Goal: Task Accomplishment & Management: Manage account settings

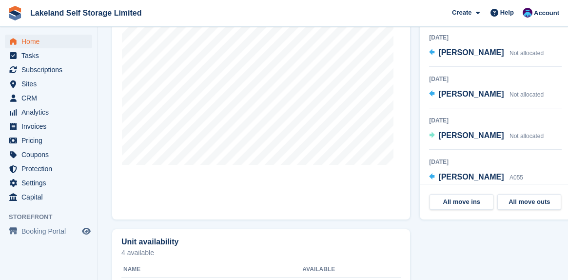
scroll to position [341, 0]
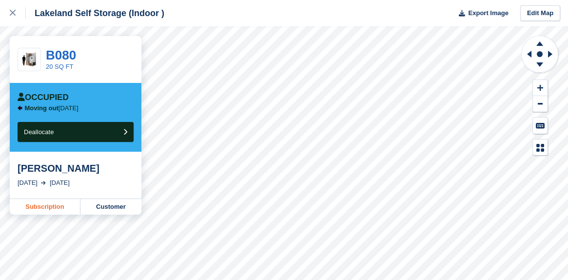
click at [48, 210] on link "Subscription" at bounding box center [45, 207] width 71 height 16
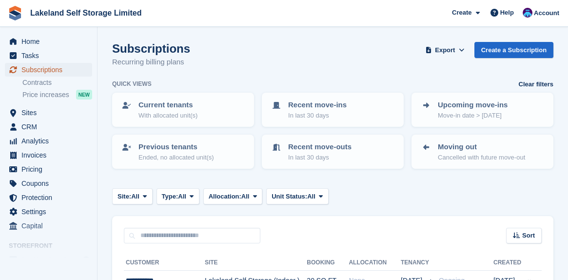
click at [43, 68] on span "Subscriptions" at bounding box center [50, 70] width 58 height 14
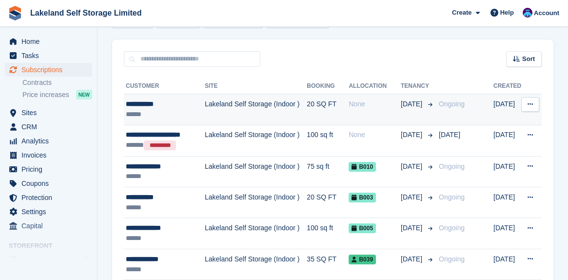
scroll to position [195, 0]
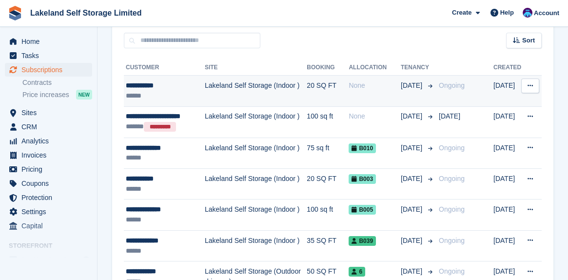
click at [149, 86] on div "**********" at bounding box center [165, 85] width 79 height 10
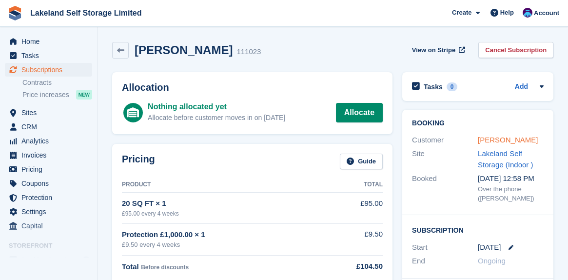
click at [496, 140] on link "[PERSON_NAME]" at bounding box center [507, 139] width 60 height 8
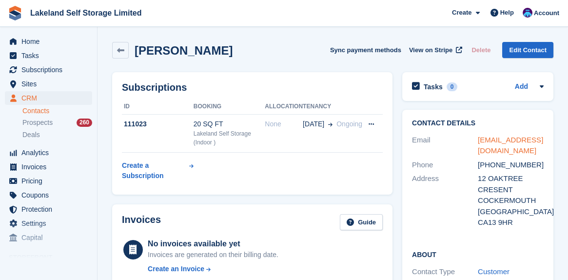
click at [494, 141] on link "jimdesmond1000@gmail.com" at bounding box center [509, 144] width 65 height 19
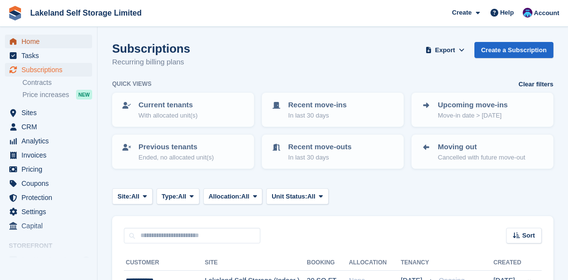
click at [32, 46] on span "Home" at bounding box center [50, 42] width 58 height 14
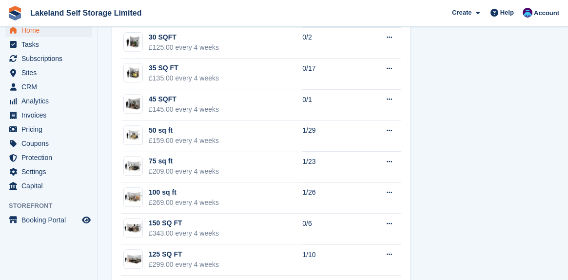
scroll to position [779, 0]
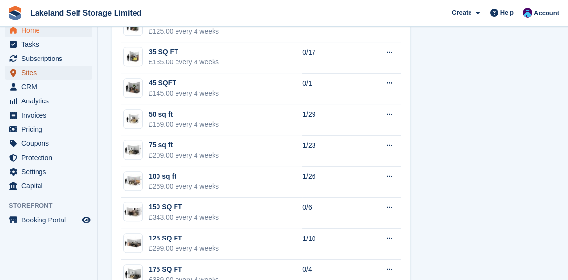
click at [31, 74] on span "Sites" at bounding box center [50, 73] width 58 height 14
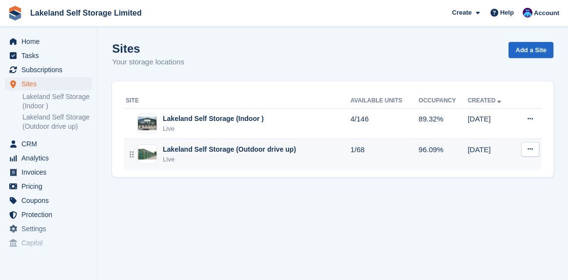
click at [219, 151] on div "Lakeland Self Storage (Outdoor drive up)" at bounding box center [229, 149] width 133 height 10
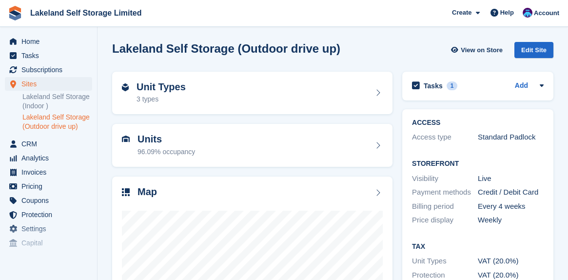
scroll to position [49, 0]
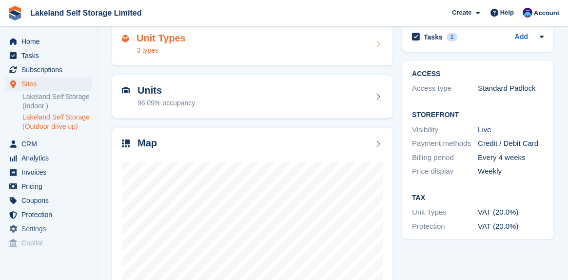
click at [183, 42] on div "Unit Types 3 types" at bounding box center [252, 44] width 261 height 23
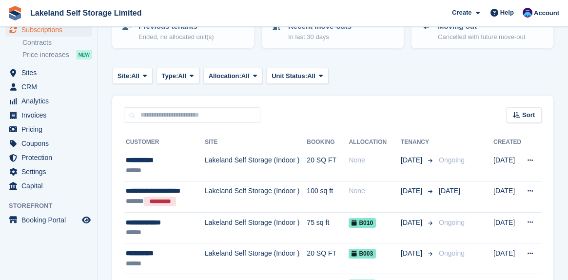
scroll to position [195, 0]
